Goal: Navigation & Orientation: Go to known website

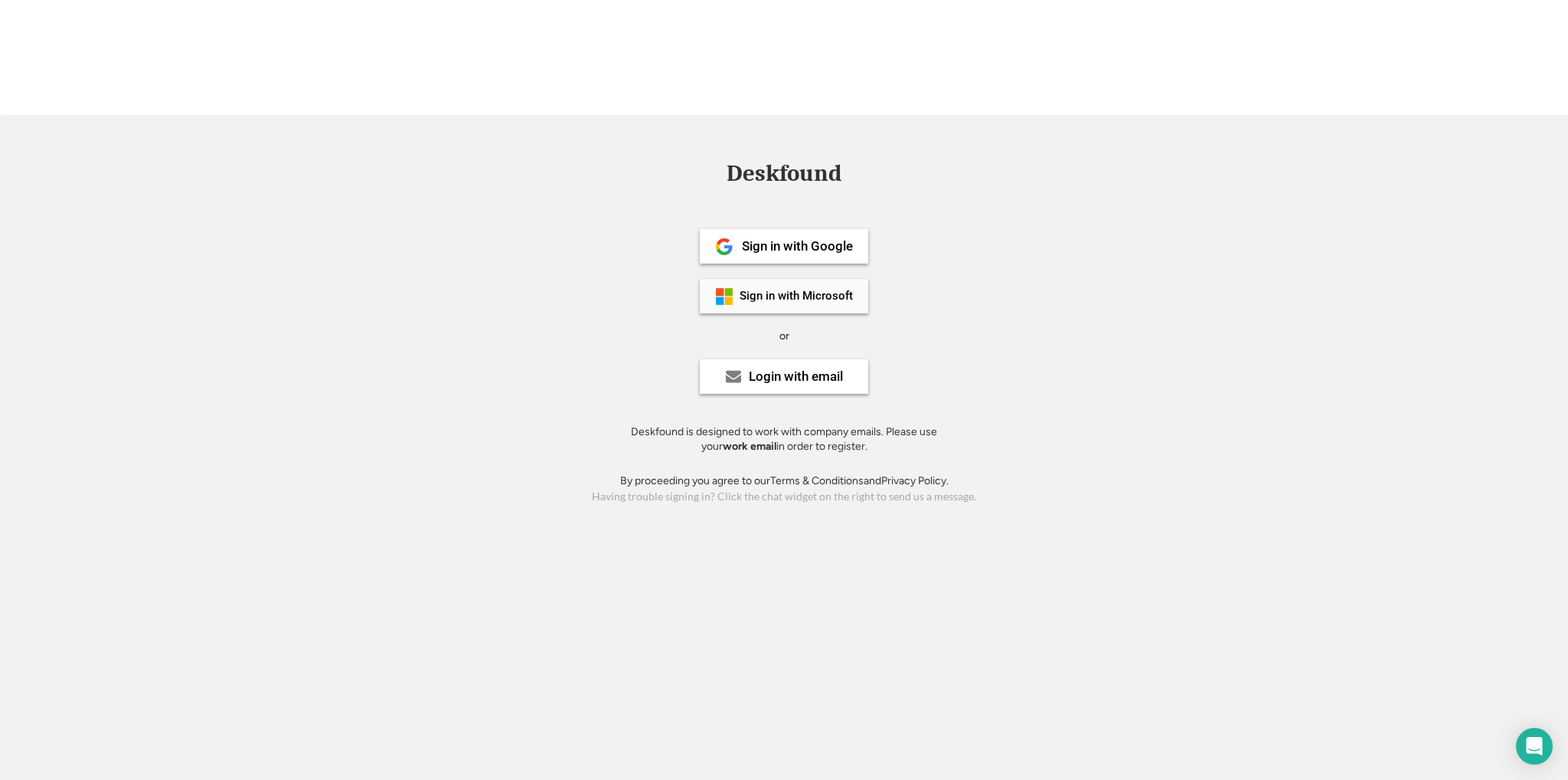
click at [809, 290] on div "Sign in with Microsoft" at bounding box center [796, 296] width 114 height 12
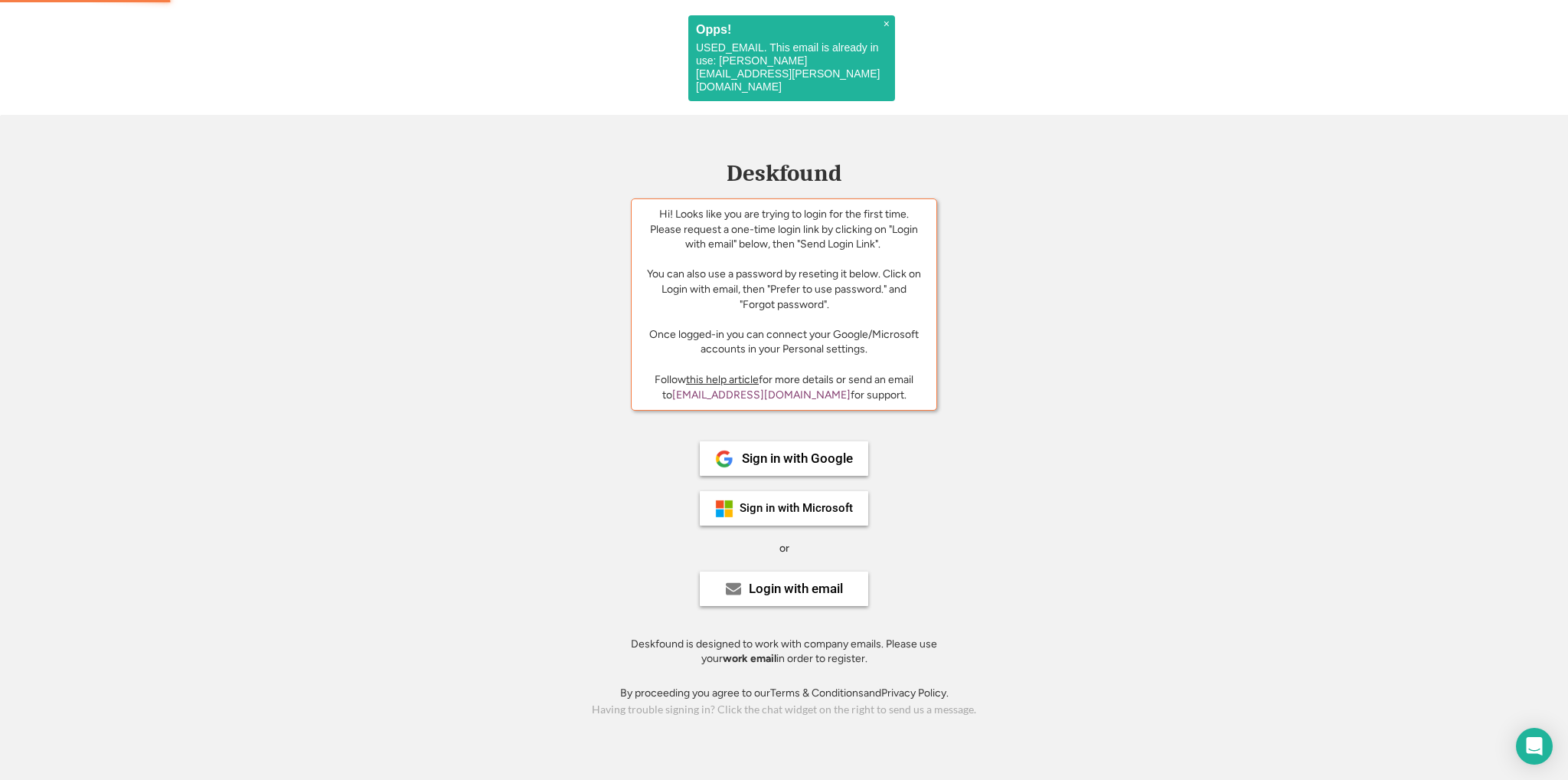
click at [885, 24] on span "×" at bounding box center [886, 24] width 6 height 13
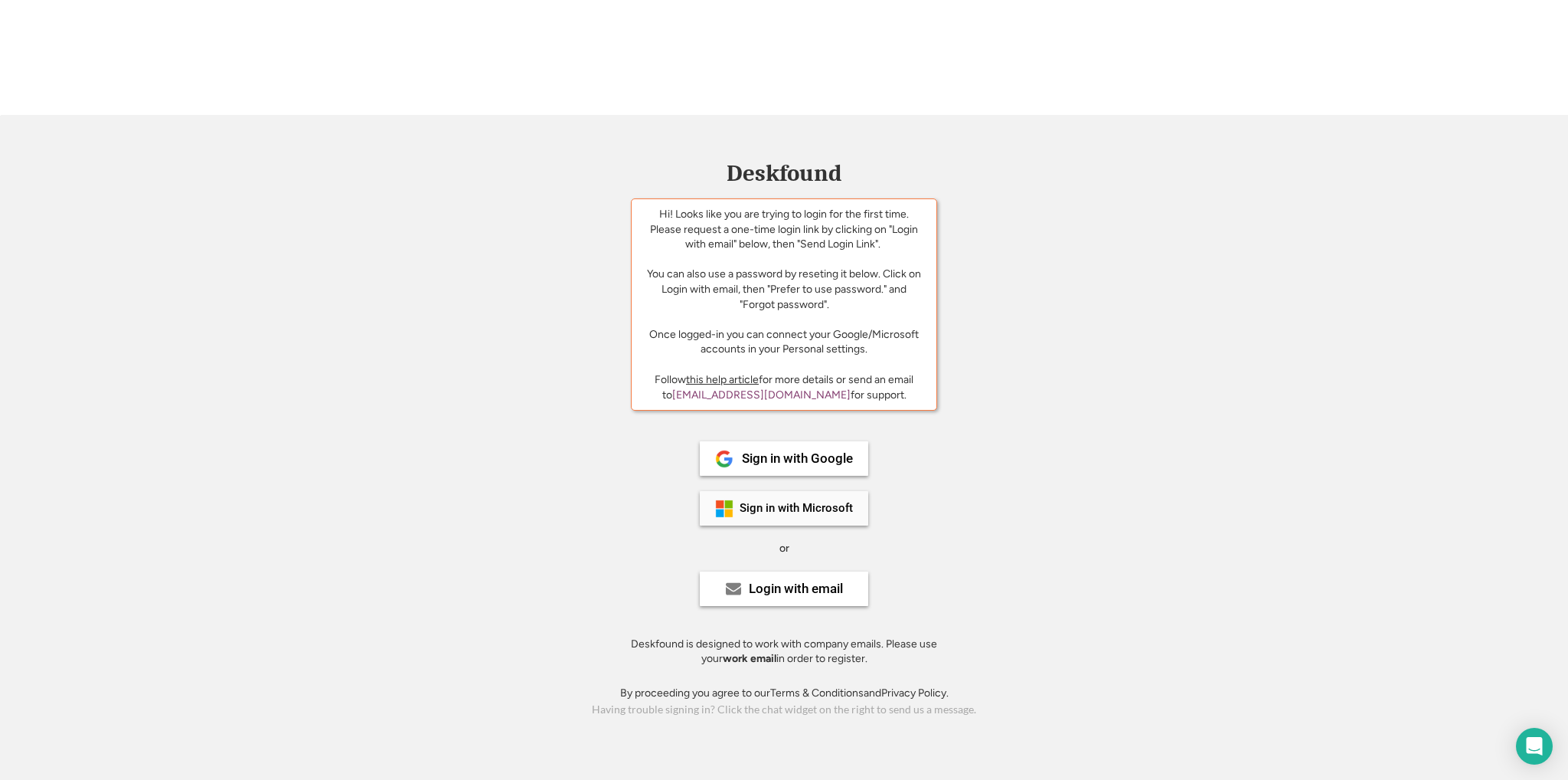
click at [835, 502] on div "Sign in with Microsoft" at bounding box center [796, 508] width 114 height 12
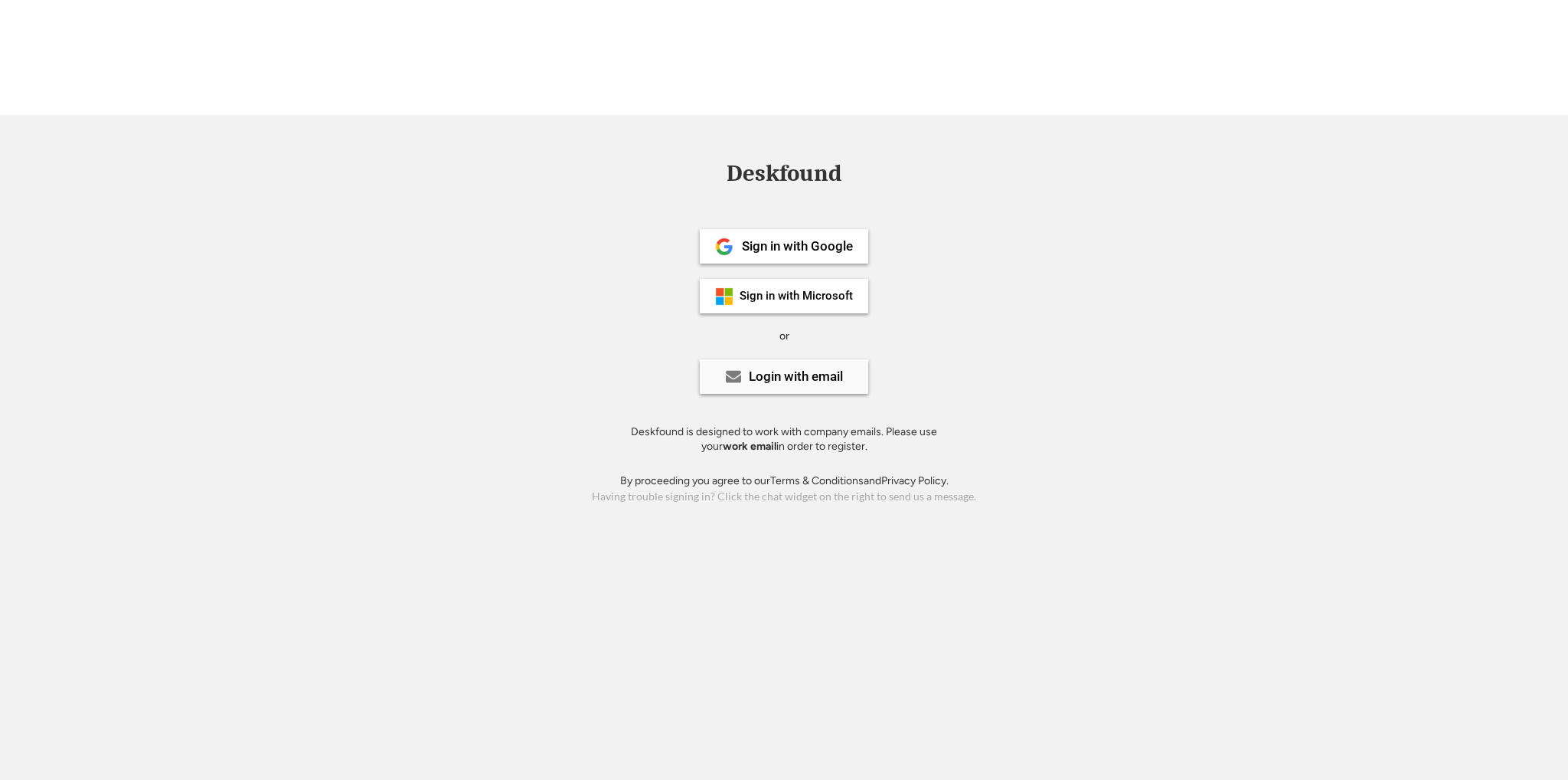
click at [797, 370] on div "Login with email" at bounding box center [795, 376] width 94 height 13
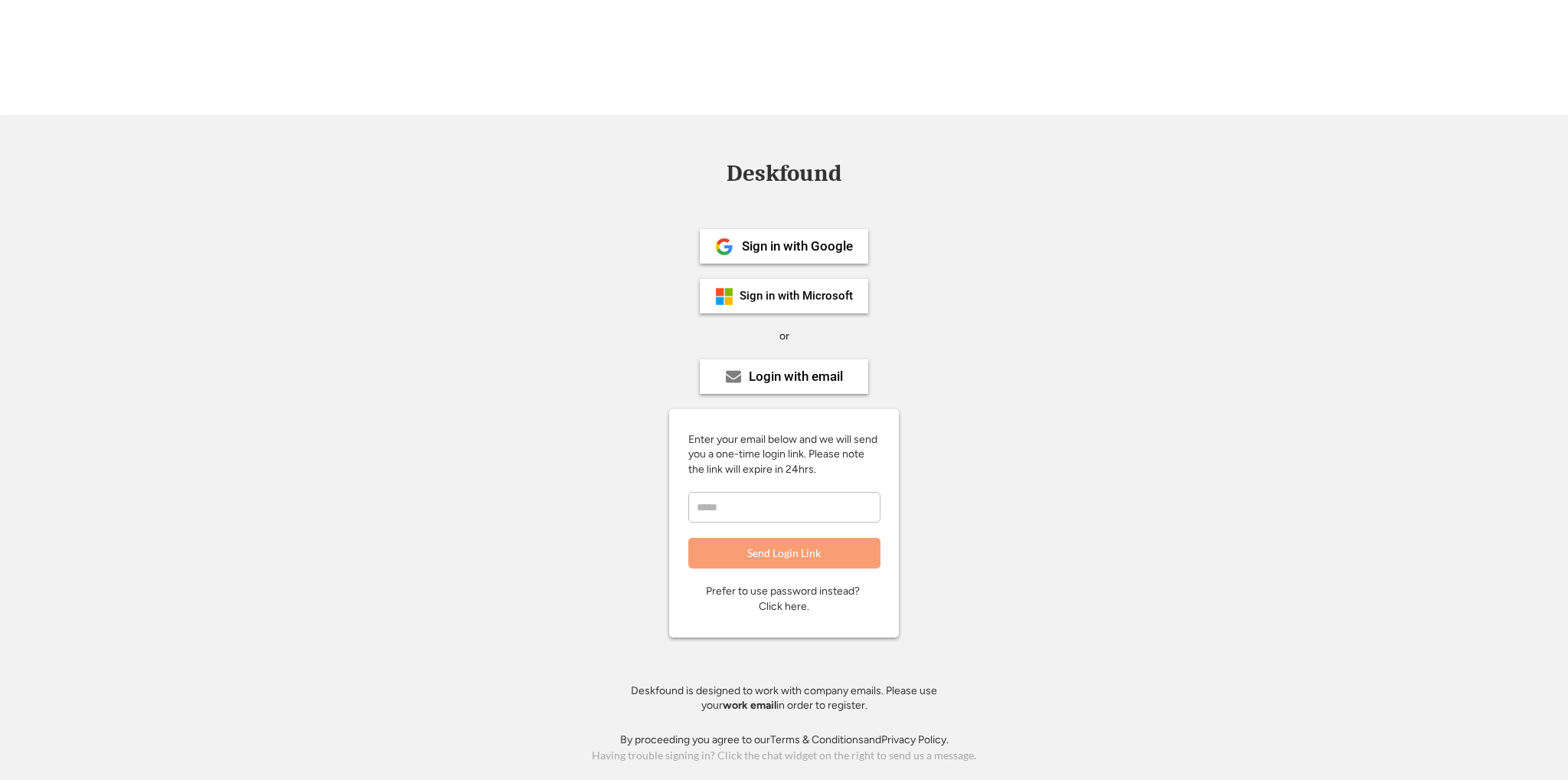
click at [728, 492] on input "email" at bounding box center [784, 506] width 192 height 30
type input "**********"
click at [885, 26] on span "×" at bounding box center [886, 24] width 6 height 13
drag, startPoint x: 805, startPoint y: 179, endPoint x: 801, endPoint y: 136, distance: 43.2
click at [804, 198] on div "Sign in with Google Sign in with Microsoft or Login with email Enter your email…" at bounding box center [784, 465] width 344 height 534
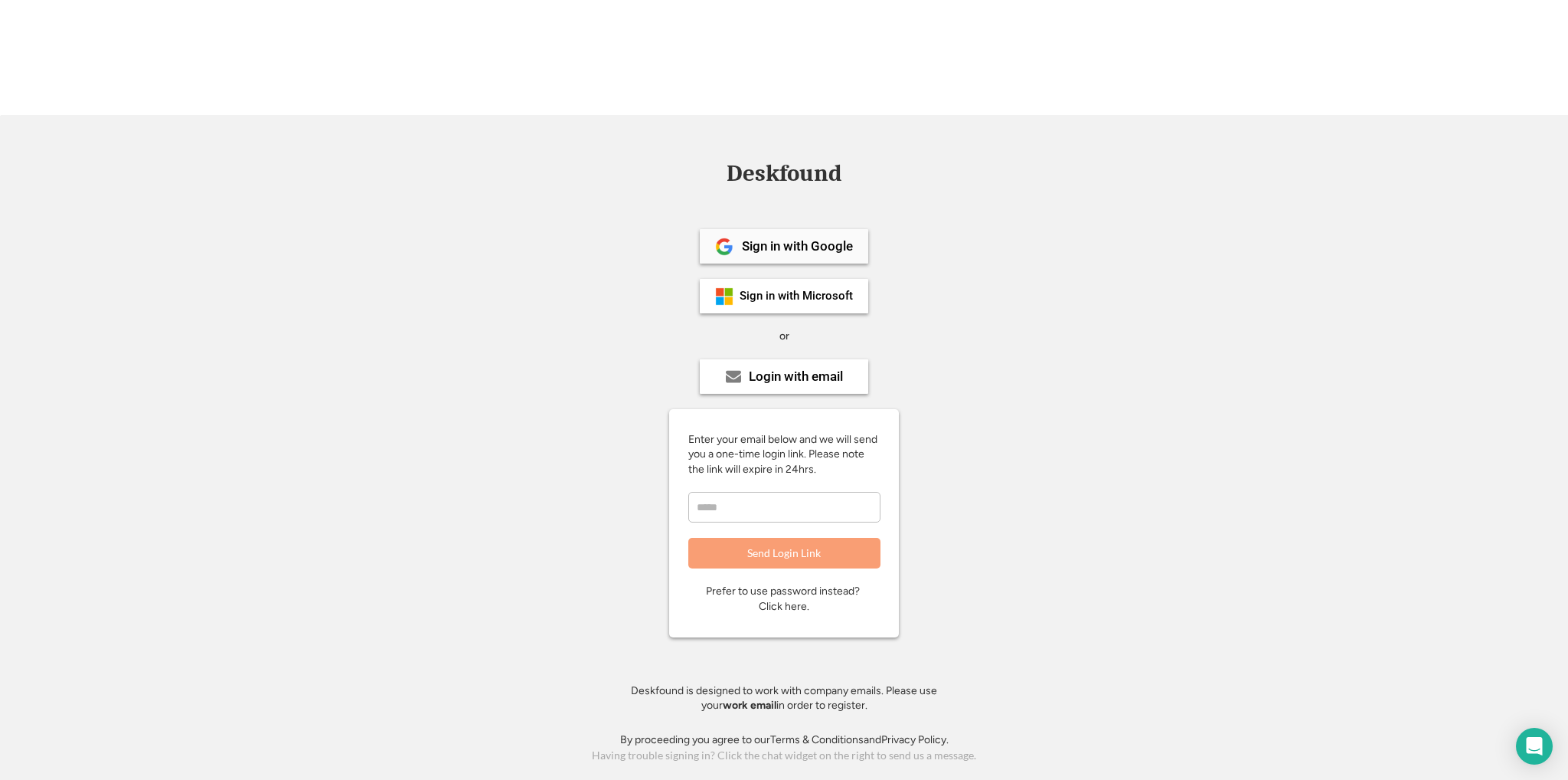
click at [801, 239] on div "Sign in with Google" at bounding box center [796, 245] width 111 height 13
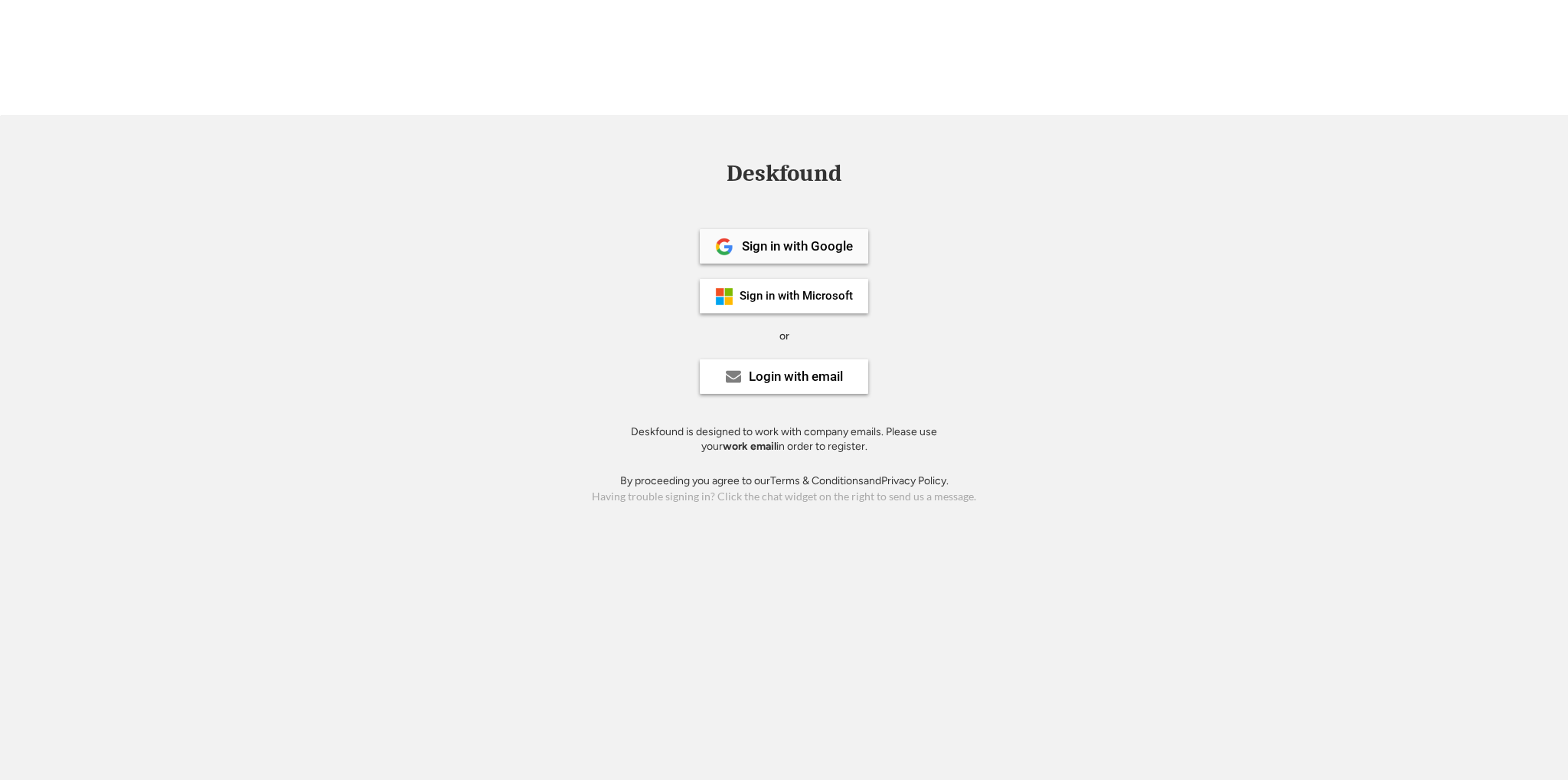
click at [796, 229] on div "Sign in with Google" at bounding box center [784, 245] width 169 height 34
